Goal: Task Accomplishment & Management: Use online tool/utility

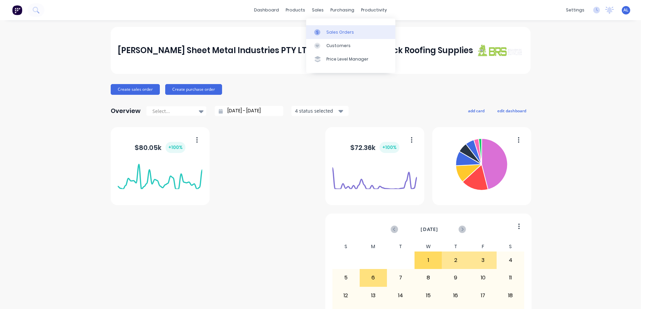
click at [335, 30] on div "Sales Orders" at bounding box center [340, 32] width 28 height 6
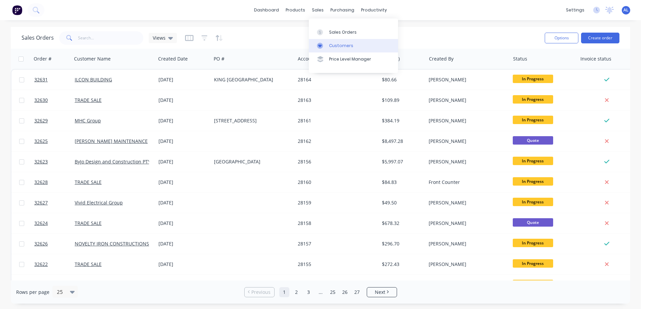
click at [350, 46] on div "Customers" at bounding box center [341, 46] width 24 height 6
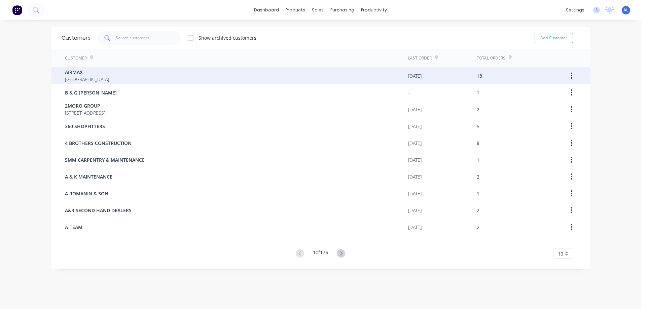
click at [234, 72] on div "AIRMAX [GEOGRAPHIC_DATA]" at bounding box center [236, 75] width 343 height 17
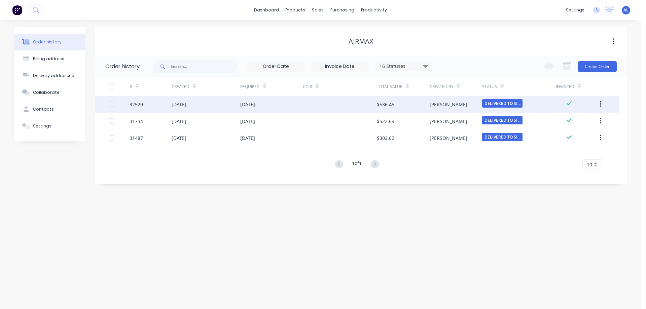
click at [377, 104] on div "$536.45" at bounding box center [385, 104] width 17 height 7
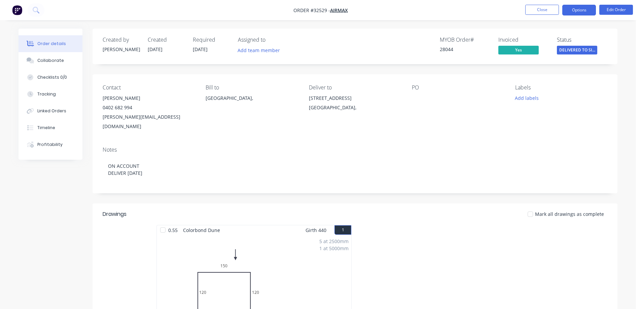
click at [569, 11] on button "Options" at bounding box center [579, 10] width 34 height 11
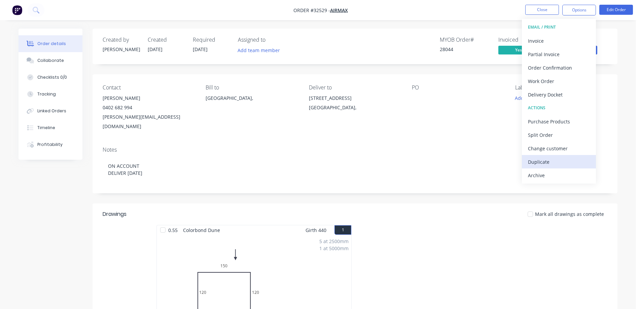
click at [553, 163] on div "Duplicate" at bounding box center [559, 162] width 62 height 10
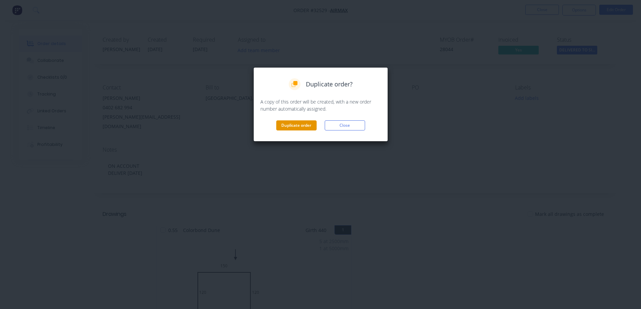
click at [293, 127] on button "Duplicate order" at bounding box center [296, 125] width 40 height 10
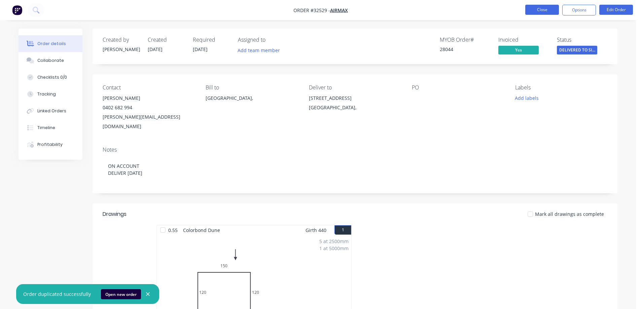
click at [532, 9] on button "Close" at bounding box center [542, 10] width 34 height 10
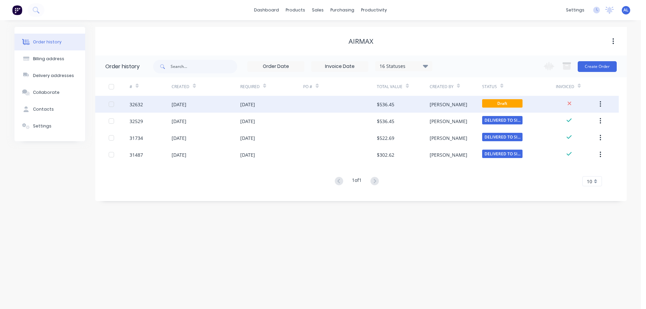
click at [400, 103] on div "$536.45" at bounding box center [403, 104] width 52 height 17
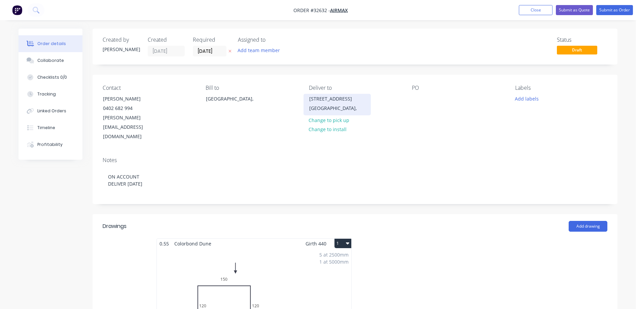
click at [339, 104] on div "[STREET_ADDRESS]" at bounding box center [337, 98] width 56 height 9
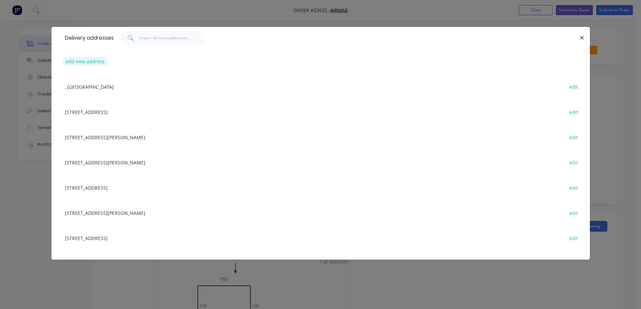
click at [82, 62] on button "add new address" at bounding box center [85, 61] width 46 height 9
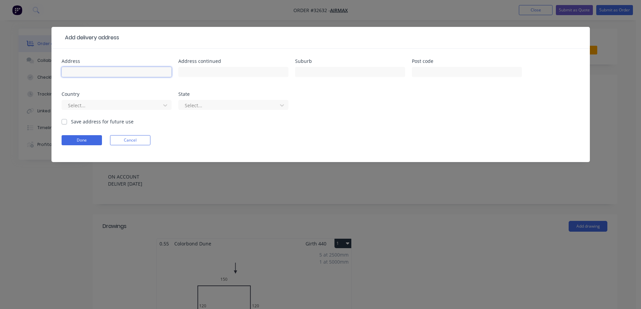
click at [87, 70] on input "text" at bounding box center [117, 72] width 110 height 10
type input "[STREET_ADDRESS]"
click at [321, 72] on input "text" at bounding box center [350, 72] width 110 height 10
type input "GREENVALE"
drag, startPoint x: 453, startPoint y: 72, endPoint x: 438, endPoint y: 125, distance: 55.5
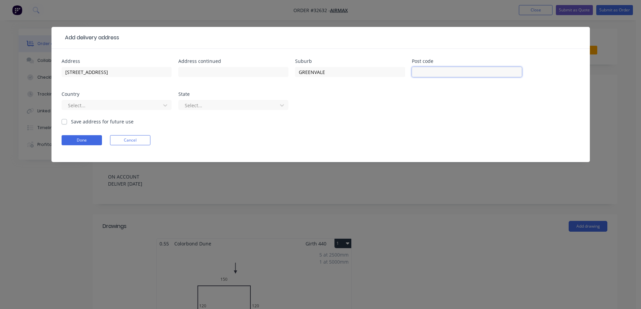
click at [453, 72] on input "text" at bounding box center [467, 72] width 110 height 10
type input "3059"
click at [71, 122] on label "Save address for future use" at bounding box center [102, 121] width 63 height 7
click at [62, 122] on input "Save address for future use" at bounding box center [64, 121] width 5 height 6
checkbox input "true"
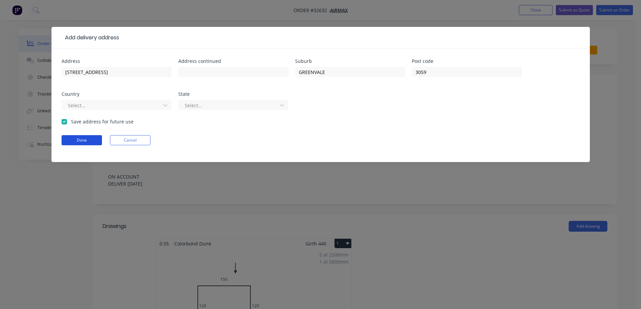
drag, startPoint x: 78, startPoint y: 141, endPoint x: 83, endPoint y: 145, distance: 6.2
click at [78, 141] on button "Done" at bounding box center [82, 140] width 40 height 10
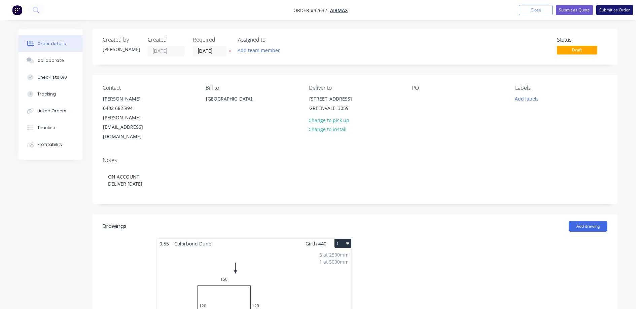
click at [616, 10] on button "Submit as Order" at bounding box center [614, 10] width 37 height 10
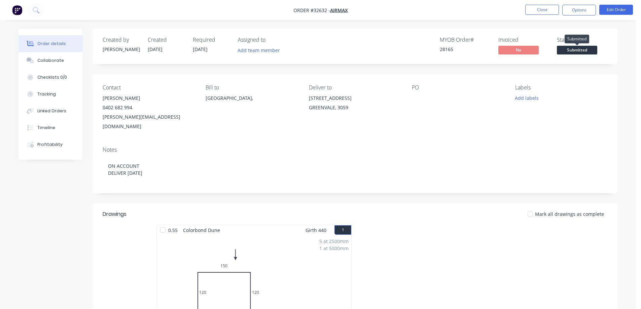
click at [577, 50] on span "Submitted" at bounding box center [577, 50] width 40 height 8
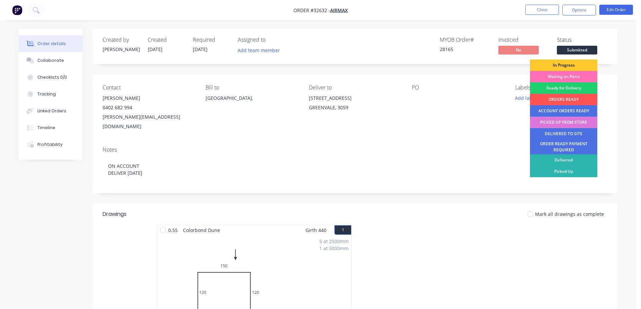
click at [578, 63] on div "In Progress" at bounding box center [563, 65] width 67 height 11
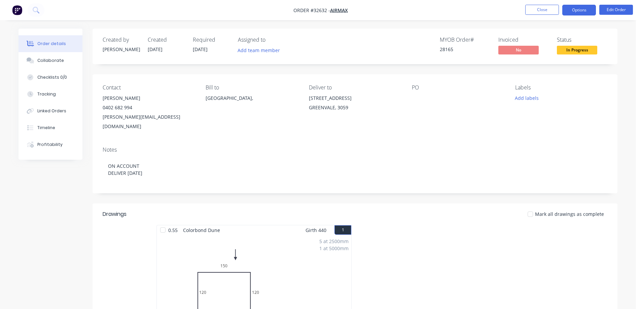
click at [581, 12] on button "Options" at bounding box center [579, 10] width 34 height 11
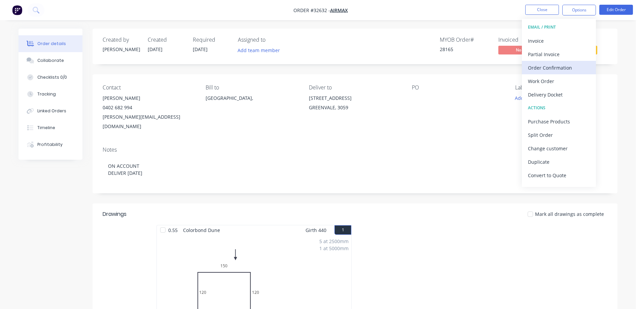
click at [555, 67] on div "Order Confirmation" at bounding box center [559, 68] width 62 height 10
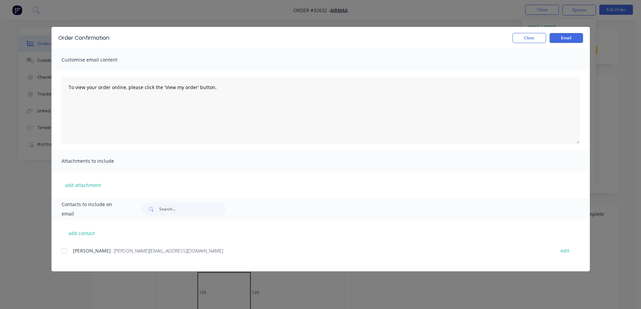
click at [64, 249] on div at bounding box center [64, 250] width 13 height 13
click at [567, 39] on button "Email" at bounding box center [567, 38] width 34 height 10
click at [538, 40] on button "Close" at bounding box center [529, 38] width 34 height 10
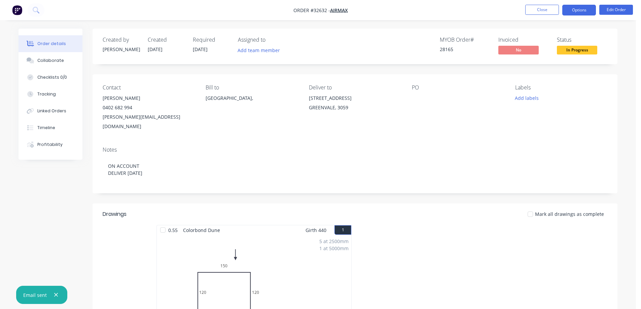
click at [573, 9] on button "Options" at bounding box center [579, 10] width 34 height 11
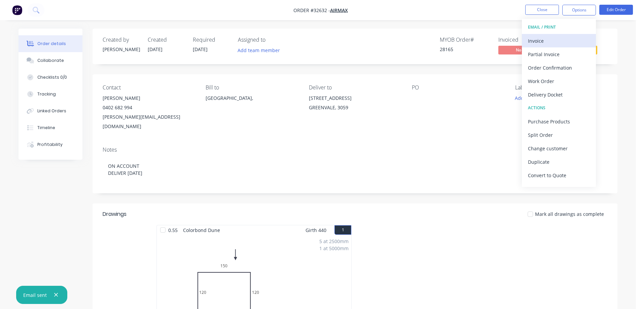
click at [552, 40] on div "Invoice" at bounding box center [559, 41] width 62 height 10
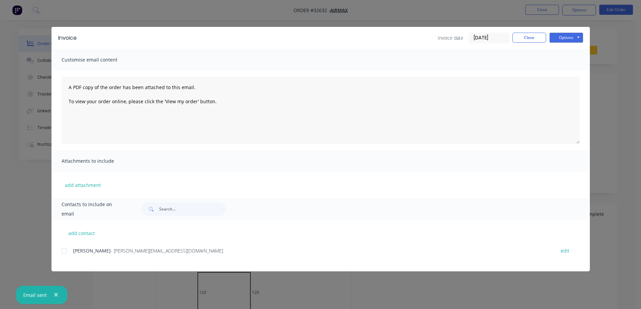
drag, startPoint x: 63, startPoint y: 251, endPoint x: 196, endPoint y: 193, distance: 144.6
click at [64, 251] on div at bounding box center [64, 250] width 13 height 13
click at [570, 38] on button "Options" at bounding box center [567, 38] width 34 height 10
click at [573, 72] on button "Email" at bounding box center [571, 71] width 43 height 11
click at [534, 36] on button "Close" at bounding box center [529, 38] width 34 height 10
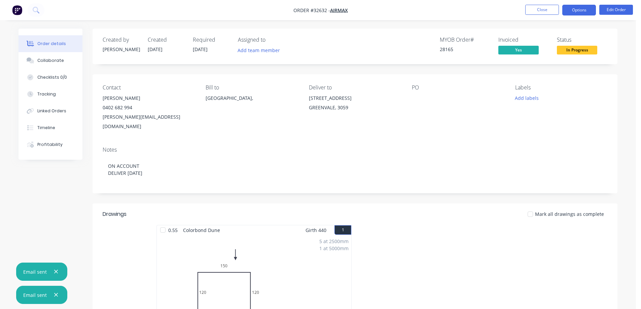
click at [575, 8] on button "Options" at bounding box center [579, 10] width 34 height 11
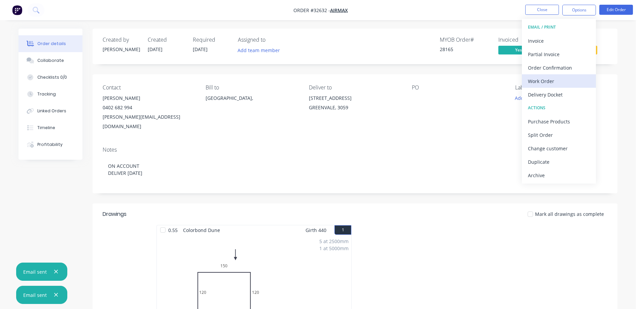
click at [556, 78] on div "Work Order" at bounding box center [559, 81] width 62 height 10
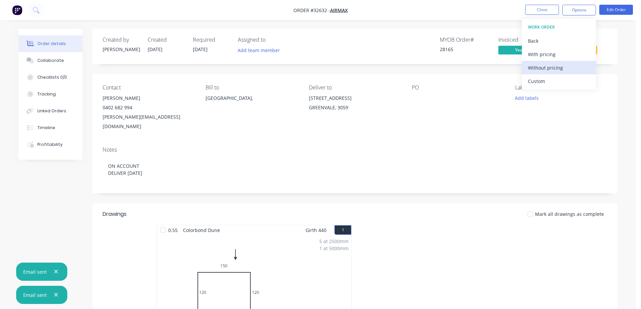
click at [561, 71] on div "Without pricing" at bounding box center [559, 68] width 62 height 10
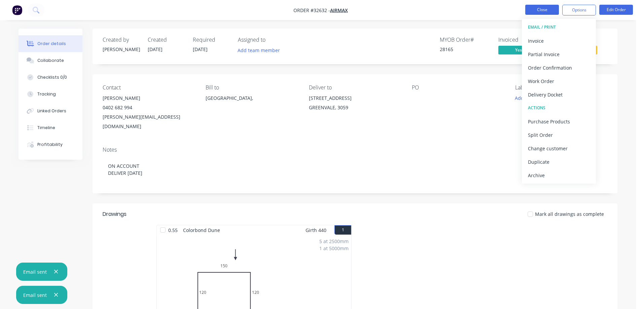
click at [551, 9] on button "Close" at bounding box center [542, 10] width 34 height 10
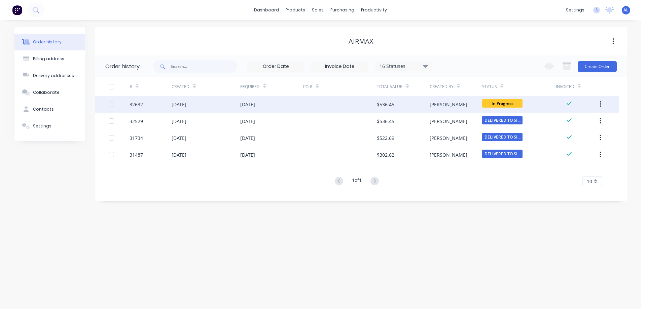
click at [423, 106] on div "$536.45" at bounding box center [403, 104] width 52 height 17
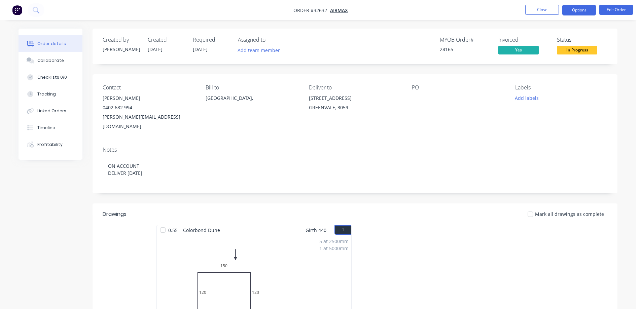
click at [567, 11] on button "Options" at bounding box center [579, 10] width 34 height 11
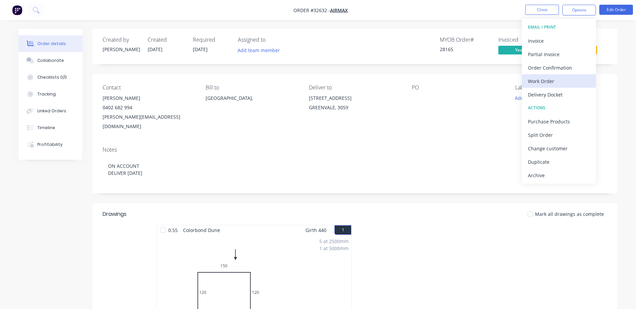
click at [538, 81] on div "Work Order" at bounding box center [559, 81] width 62 height 10
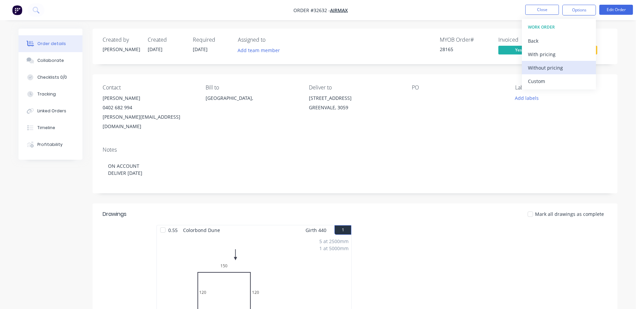
click at [550, 68] on div "Without pricing" at bounding box center [559, 68] width 62 height 10
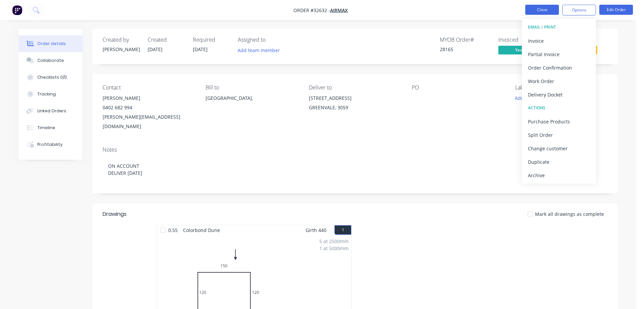
click at [547, 10] on button "Close" at bounding box center [542, 10] width 34 height 10
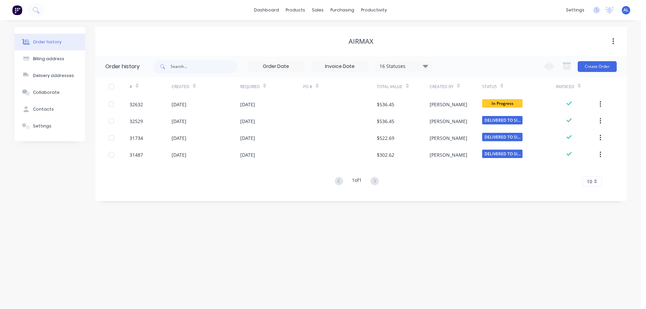
click at [17, 11] on img at bounding box center [17, 10] width 10 height 10
